Goal: Information Seeking & Learning: Check status

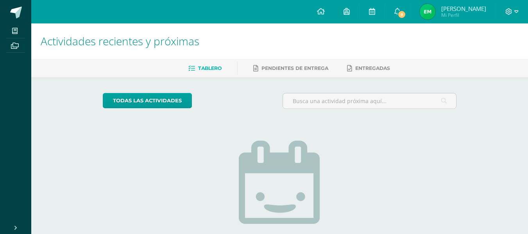
click at [433, 14] on img at bounding box center [428, 12] width 16 height 16
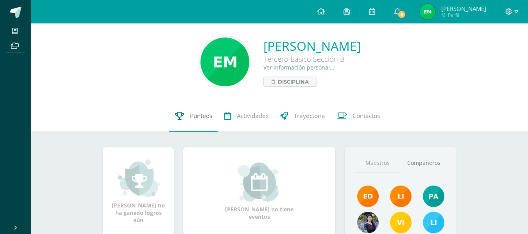
click at [196, 116] on span "Punteos" at bounding box center [201, 116] width 22 height 8
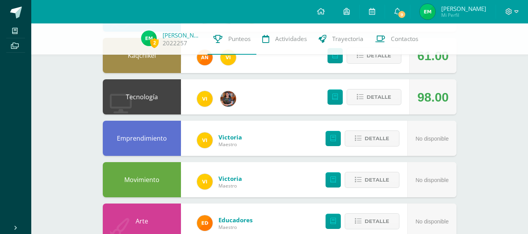
scroll to position [171, 0]
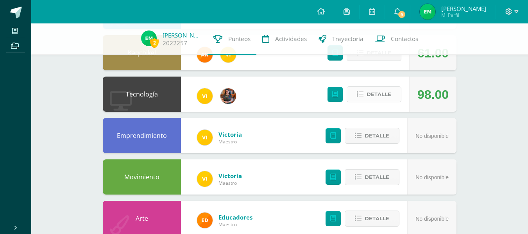
click at [379, 92] on span "Detalle" at bounding box center [378, 94] width 25 height 14
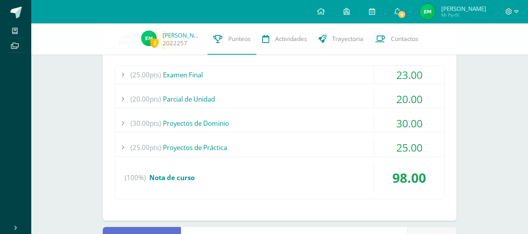
scroll to position [261, 0]
click at [189, 74] on div "(25.00pts) Examen Final" at bounding box center [279, 75] width 329 height 18
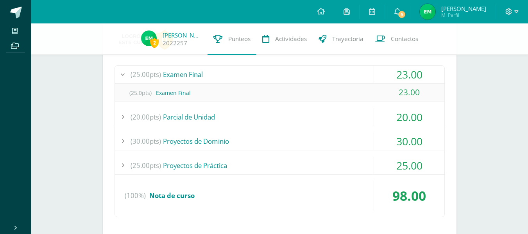
click at [194, 75] on div "(25.00pts) Examen Final" at bounding box center [279, 75] width 329 height 18
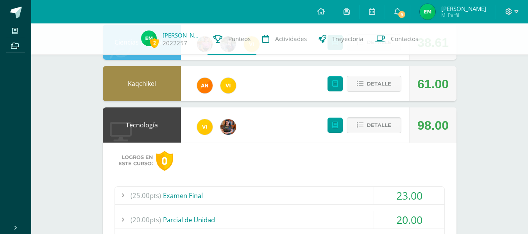
scroll to position [139, 0]
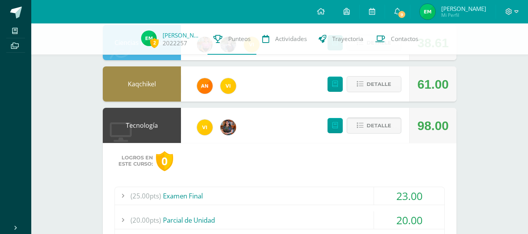
click at [373, 128] on span "Detalle" at bounding box center [378, 125] width 25 height 14
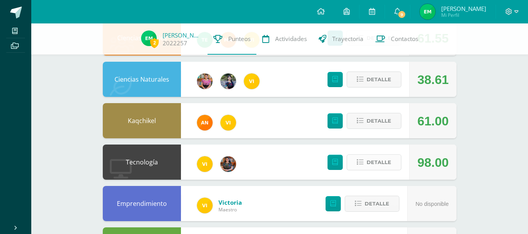
scroll to position [102, 0]
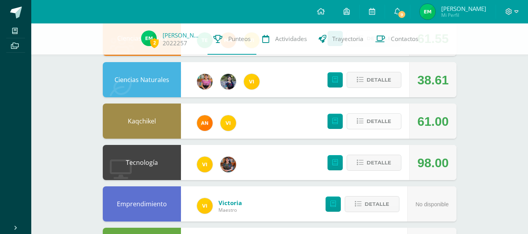
click at [379, 120] on span "Detalle" at bounding box center [378, 121] width 25 height 14
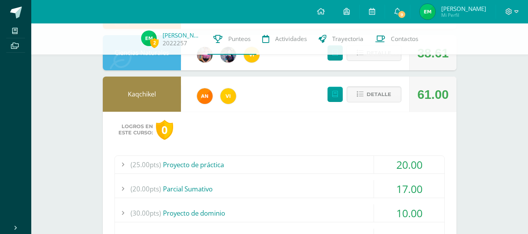
scroll to position [128, 0]
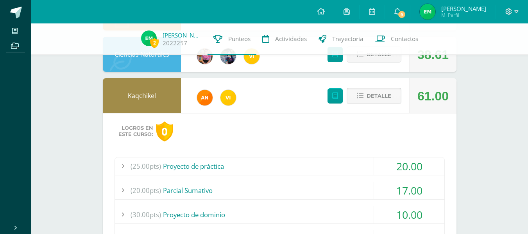
click at [378, 94] on span "Detalle" at bounding box center [378, 96] width 25 height 14
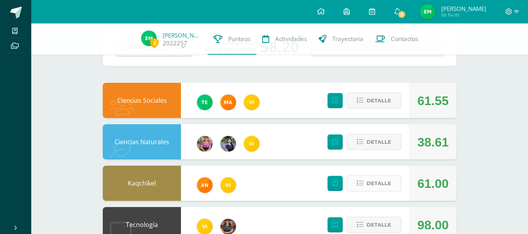
scroll to position [38, 0]
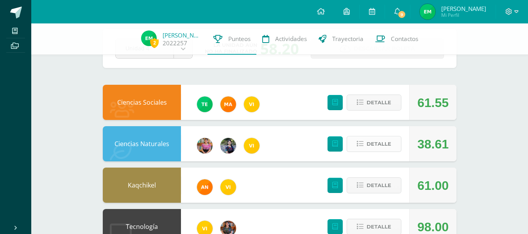
click at [380, 147] on span "Detalle" at bounding box center [378, 144] width 25 height 14
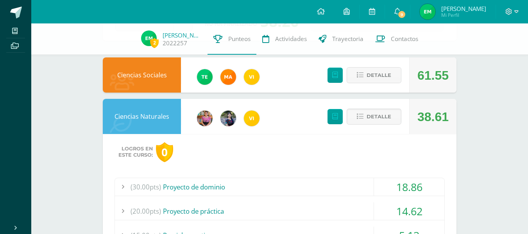
scroll to position [65, 0]
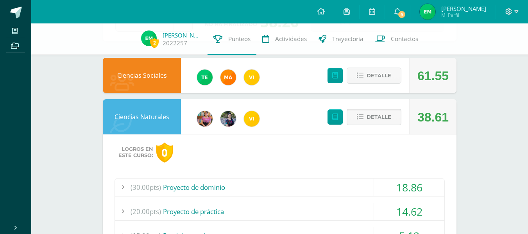
click at [377, 116] on span "Detalle" at bounding box center [378, 117] width 25 height 14
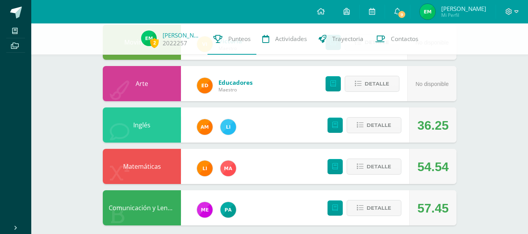
scroll to position [313, 0]
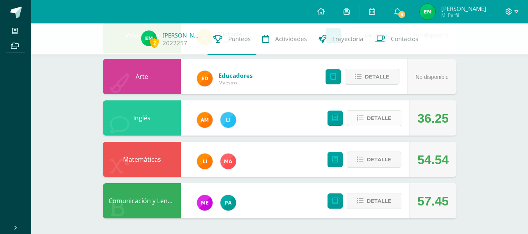
click at [375, 115] on span "Detalle" at bounding box center [378, 118] width 25 height 14
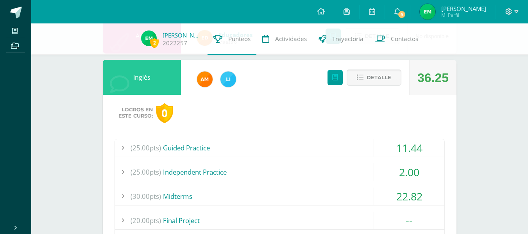
scroll to position [353, 0]
click at [378, 80] on span "Detalle" at bounding box center [378, 78] width 25 height 14
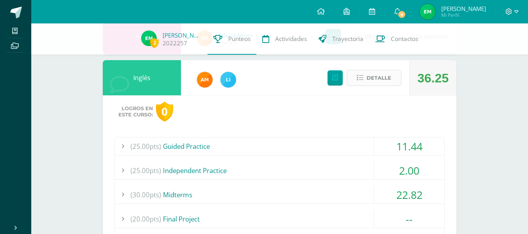
scroll to position [313, 0]
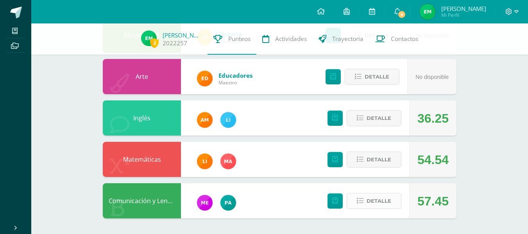
click at [378, 203] on span "Detalle" at bounding box center [378, 201] width 25 height 14
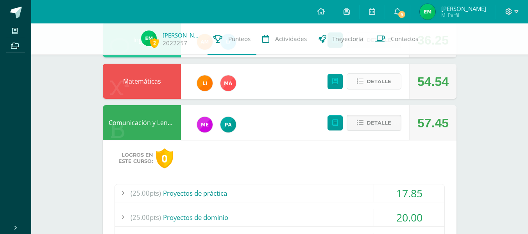
scroll to position [390, 0]
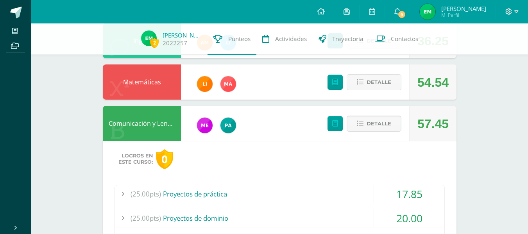
click at [377, 125] on span "Detalle" at bounding box center [378, 123] width 25 height 14
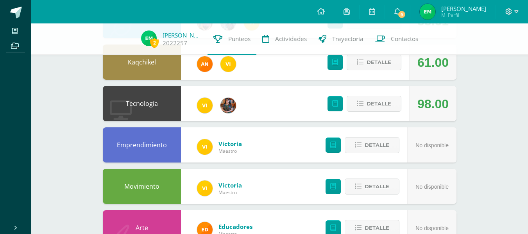
scroll to position [0, 0]
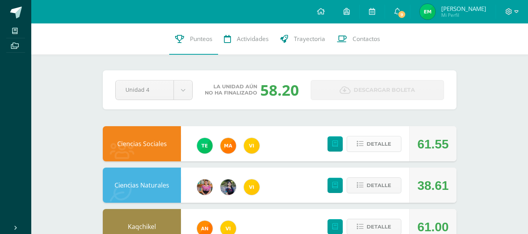
click at [374, 143] on span "Detalle" at bounding box center [378, 144] width 25 height 14
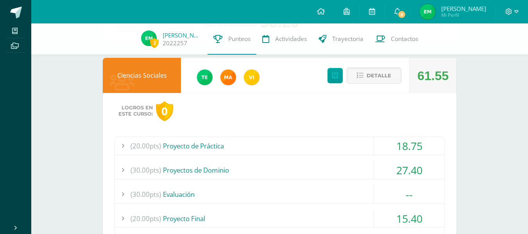
scroll to position [40, 0]
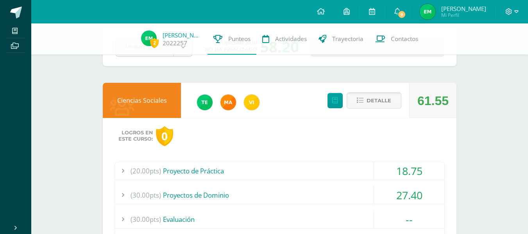
click at [374, 96] on span "Detalle" at bounding box center [378, 100] width 25 height 14
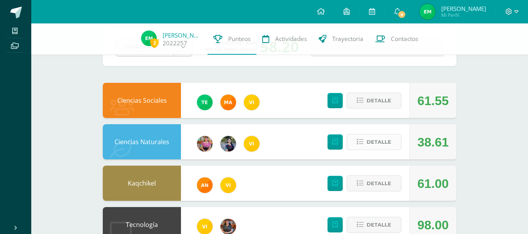
click at [375, 139] on span "Detalle" at bounding box center [378, 142] width 25 height 14
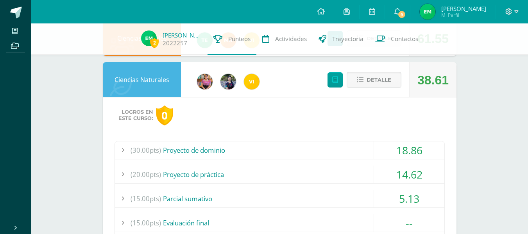
scroll to position [102, 0]
click at [382, 81] on span "Detalle" at bounding box center [378, 80] width 25 height 14
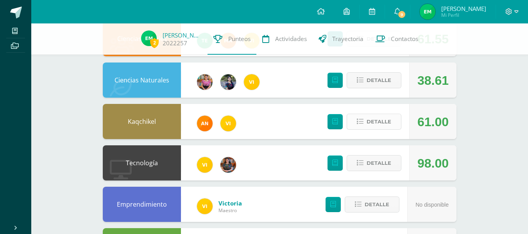
click at [371, 125] on span "Detalle" at bounding box center [378, 121] width 25 height 14
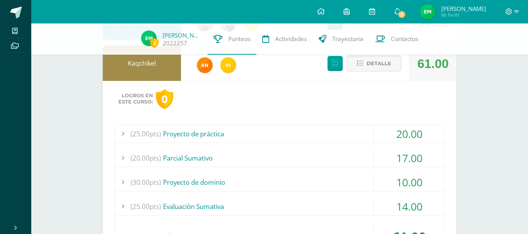
scroll to position [159, 0]
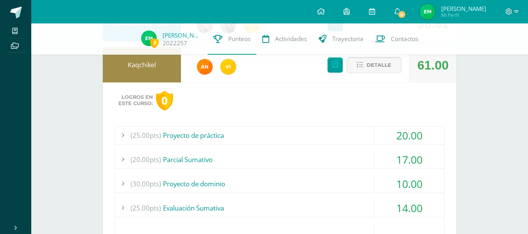
click at [383, 66] on span "Detalle" at bounding box center [378, 65] width 25 height 14
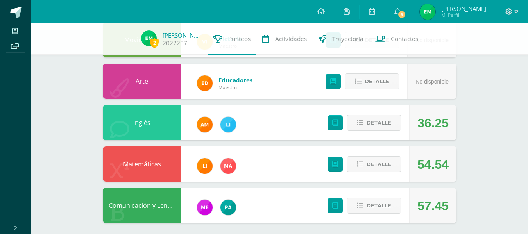
scroll to position [313, 0]
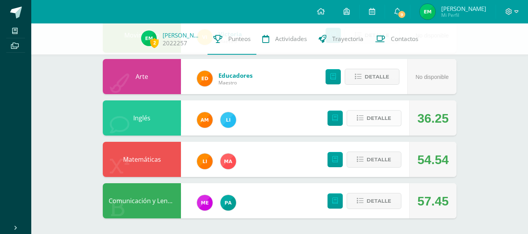
click at [380, 119] on span "Detalle" at bounding box center [378, 118] width 25 height 14
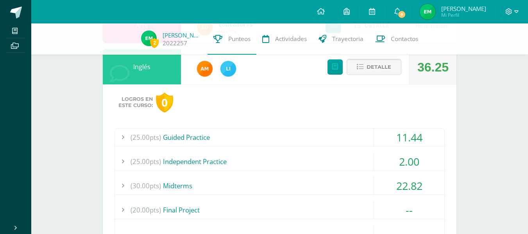
scroll to position [363, 0]
click at [370, 66] on span "Detalle" at bounding box center [378, 67] width 25 height 14
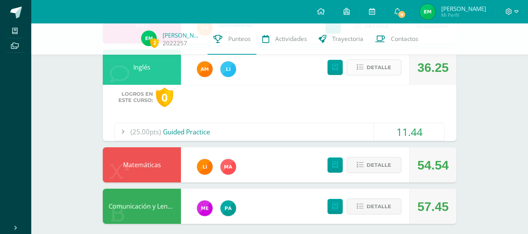
scroll to position [313, 0]
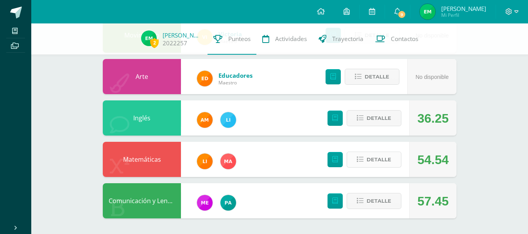
click at [379, 161] on span "Detalle" at bounding box center [378, 159] width 25 height 14
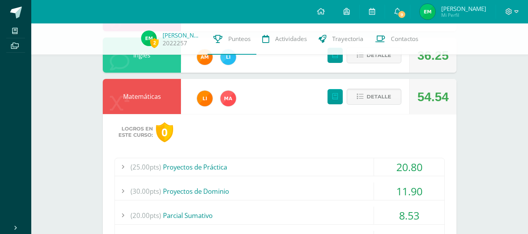
scroll to position [375, 0]
click at [375, 92] on span "Detalle" at bounding box center [378, 97] width 25 height 14
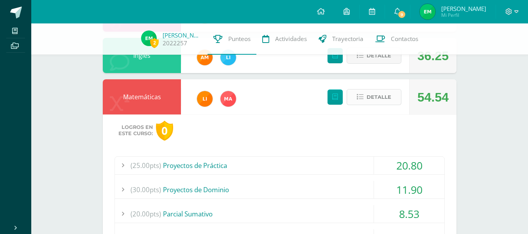
scroll to position [313, 0]
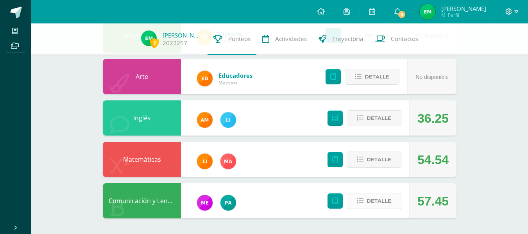
click at [380, 201] on span "Detalle" at bounding box center [378, 201] width 25 height 14
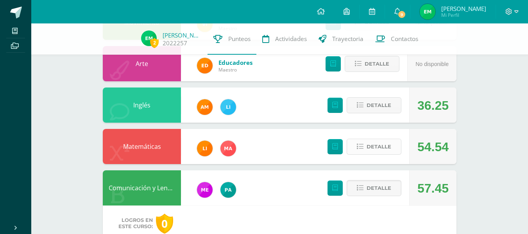
scroll to position [326, 0]
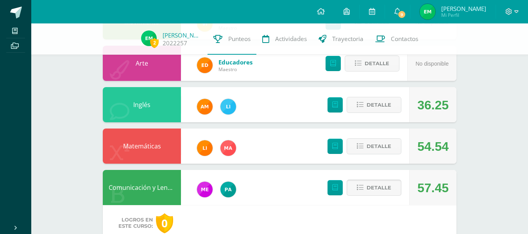
click at [379, 188] on span "Detalle" at bounding box center [378, 187] width 25 height 14
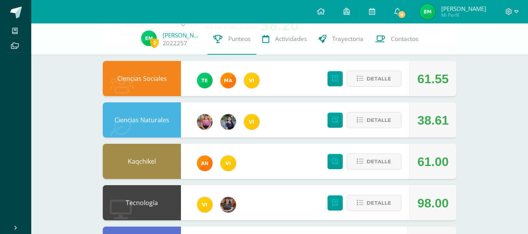
scroll to position [0, 0]
